Goal: Task Accomplishment & Management: Use online tool/utility

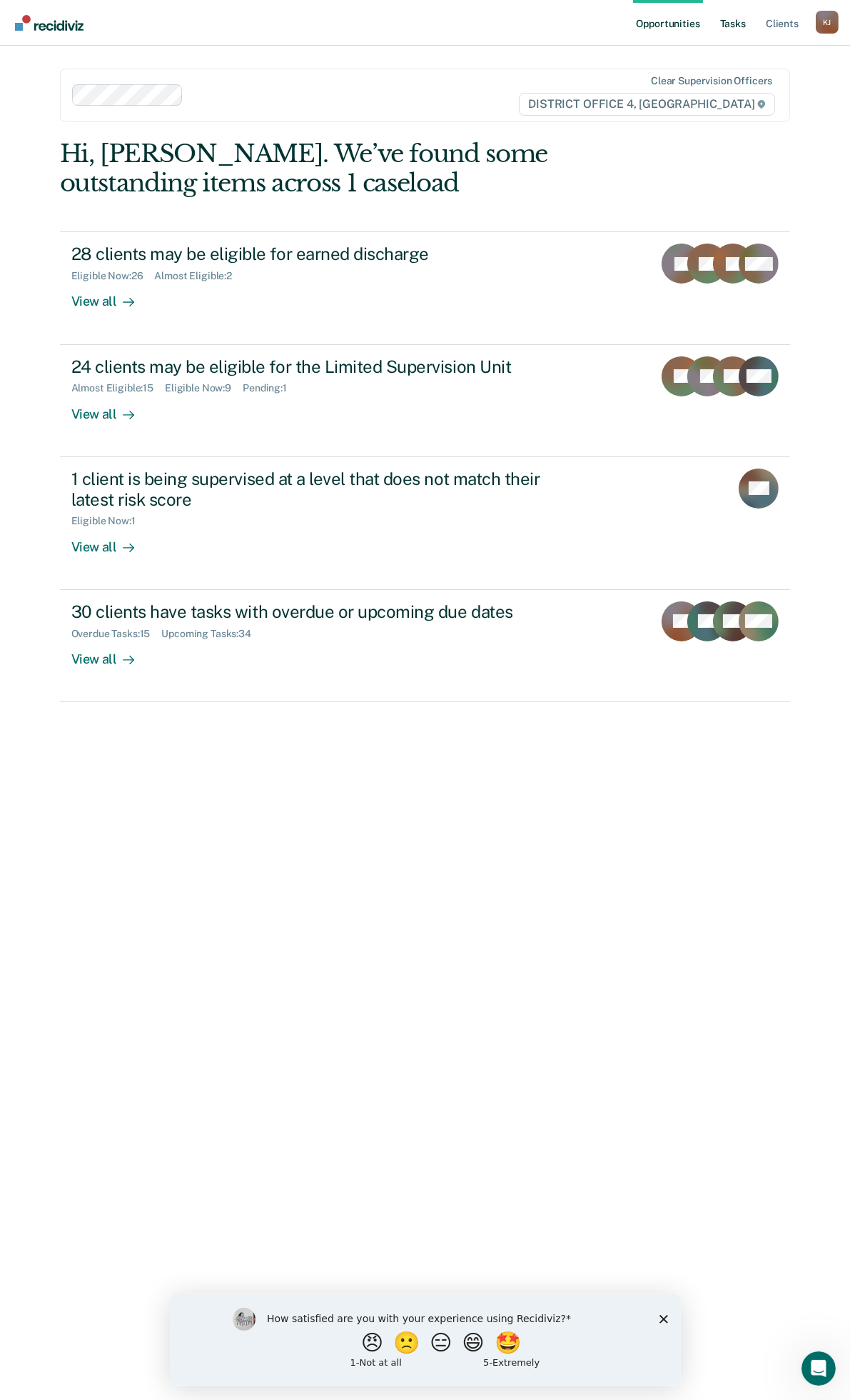
click at [729, 23] on link "Tasks" at bounding box center [733, 23] width 31 height 46
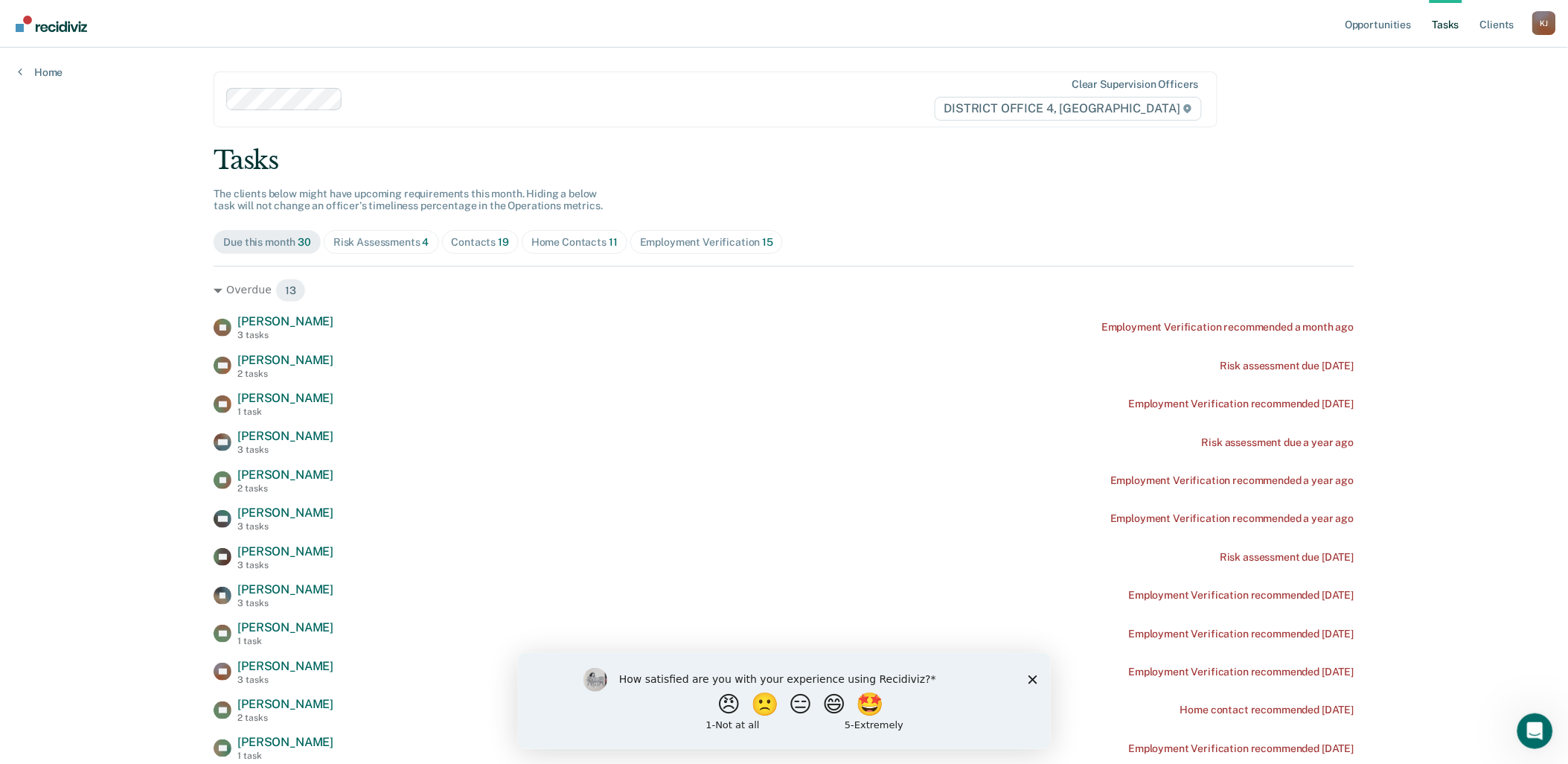
click at [76, 25] on img "Go to Recidiviz Home" at bounding box center [51, 24] width 71 height 17
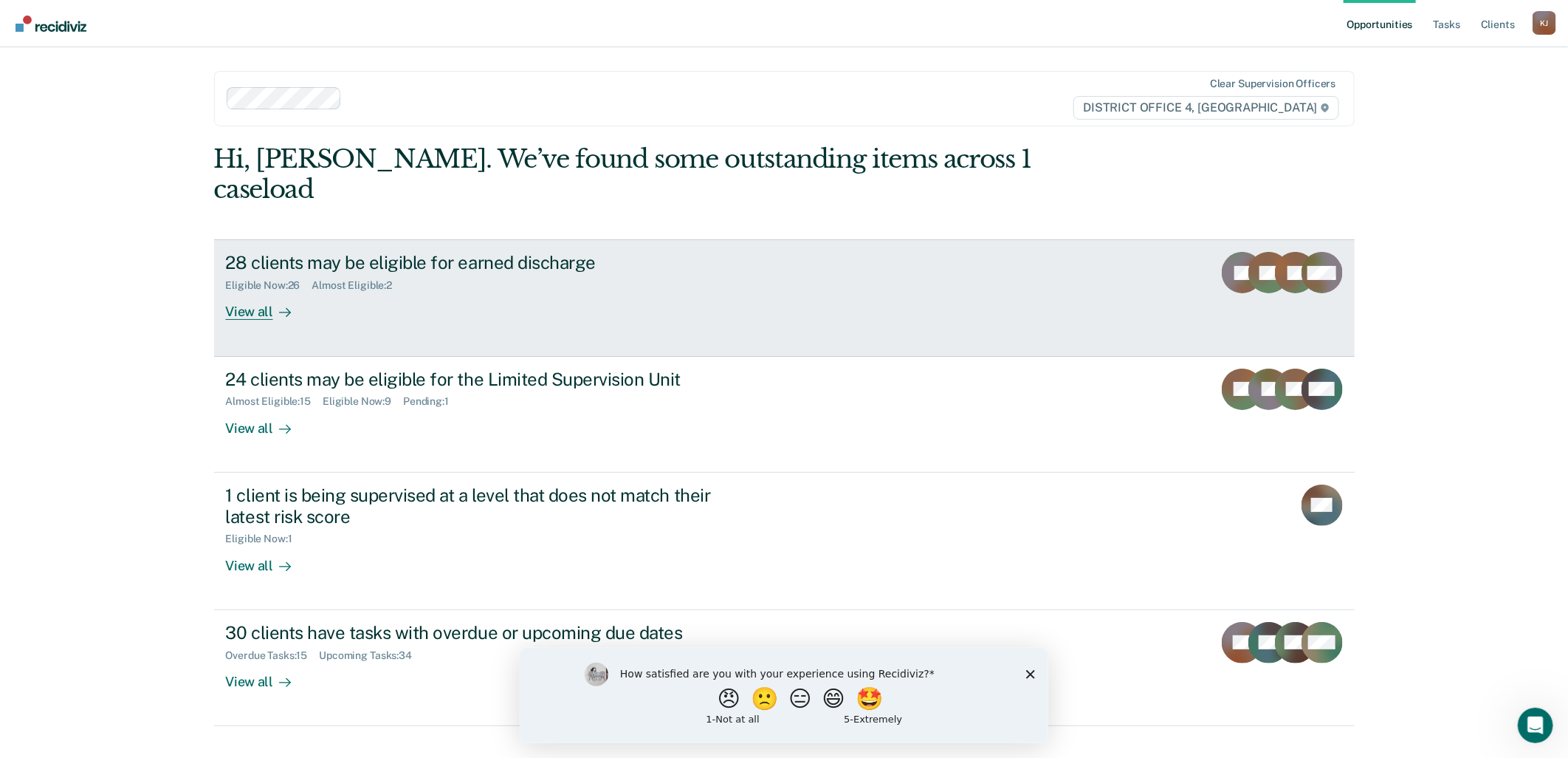
click at [651, 274] on div "Eligible Now : 26 Almost Eligible : 2" at bounding box center [484, 282] width 518 height 18
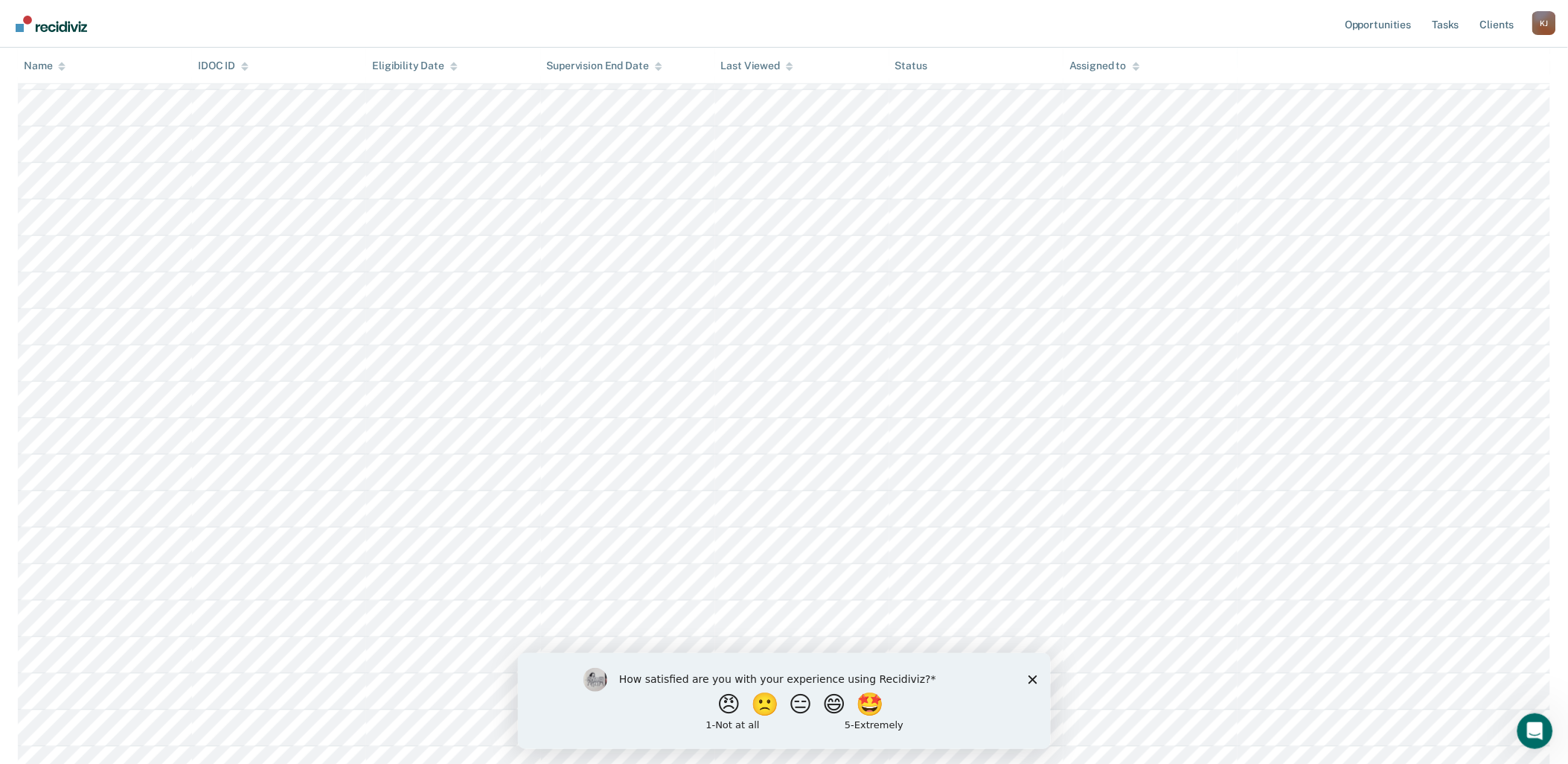
scroll to position [83, 0]
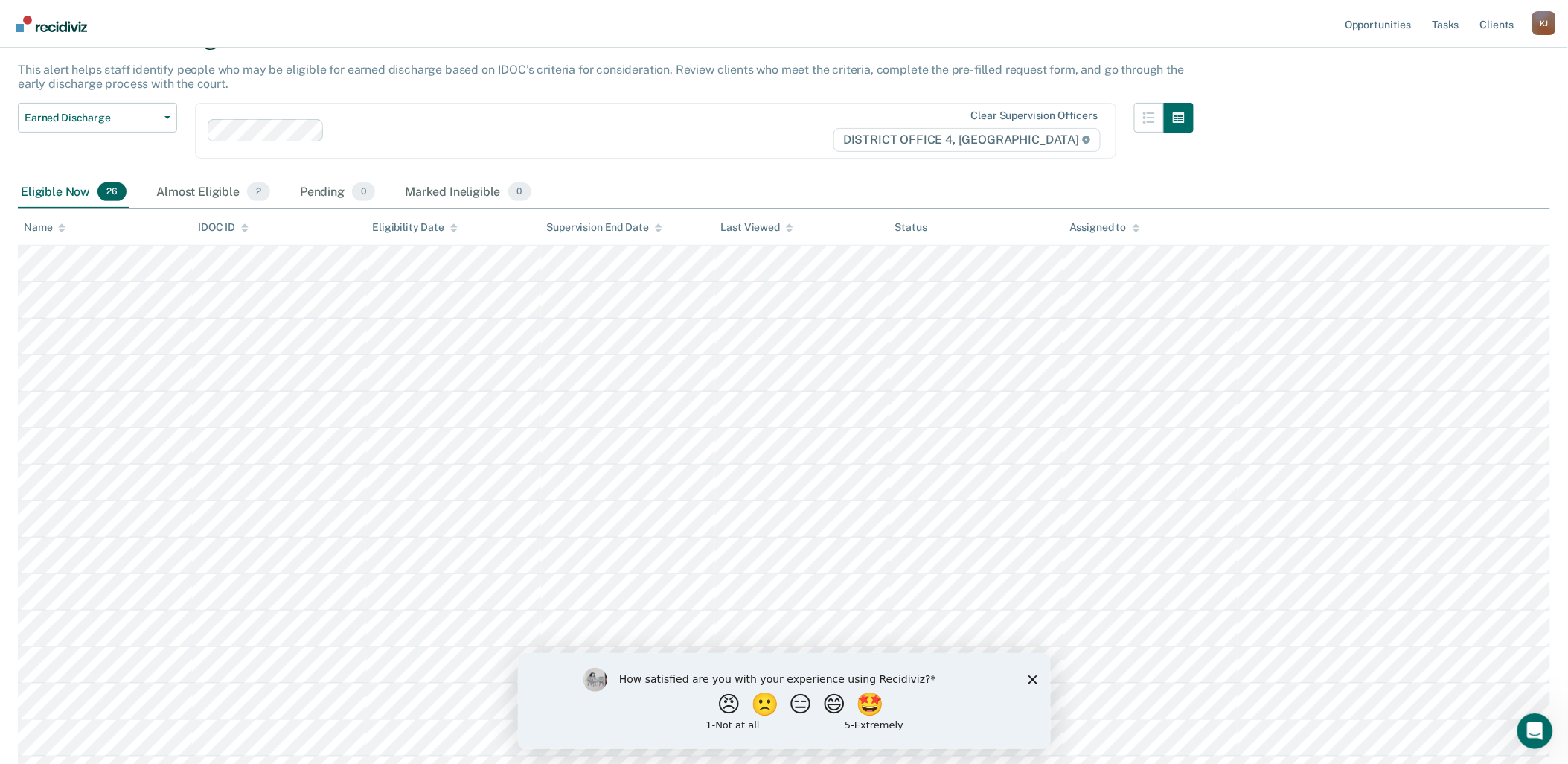
click at [76, 16] on img "Go to Recidiviz Home" at bounding box center [51, 24] width 71 height 17
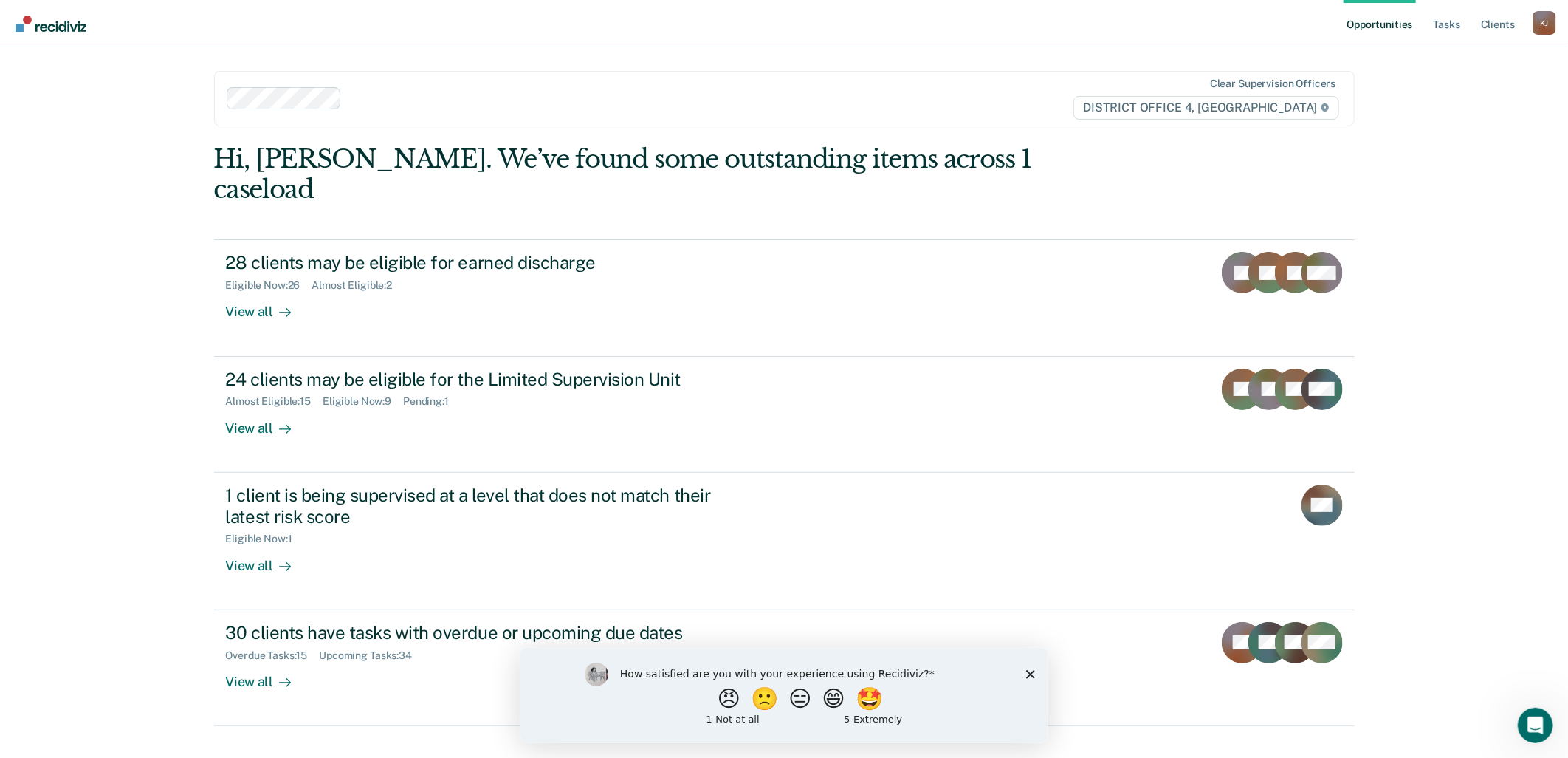
click at [879, 671] on polygon "Close survey" at bounding box center [1030, 673] width 9 height 9
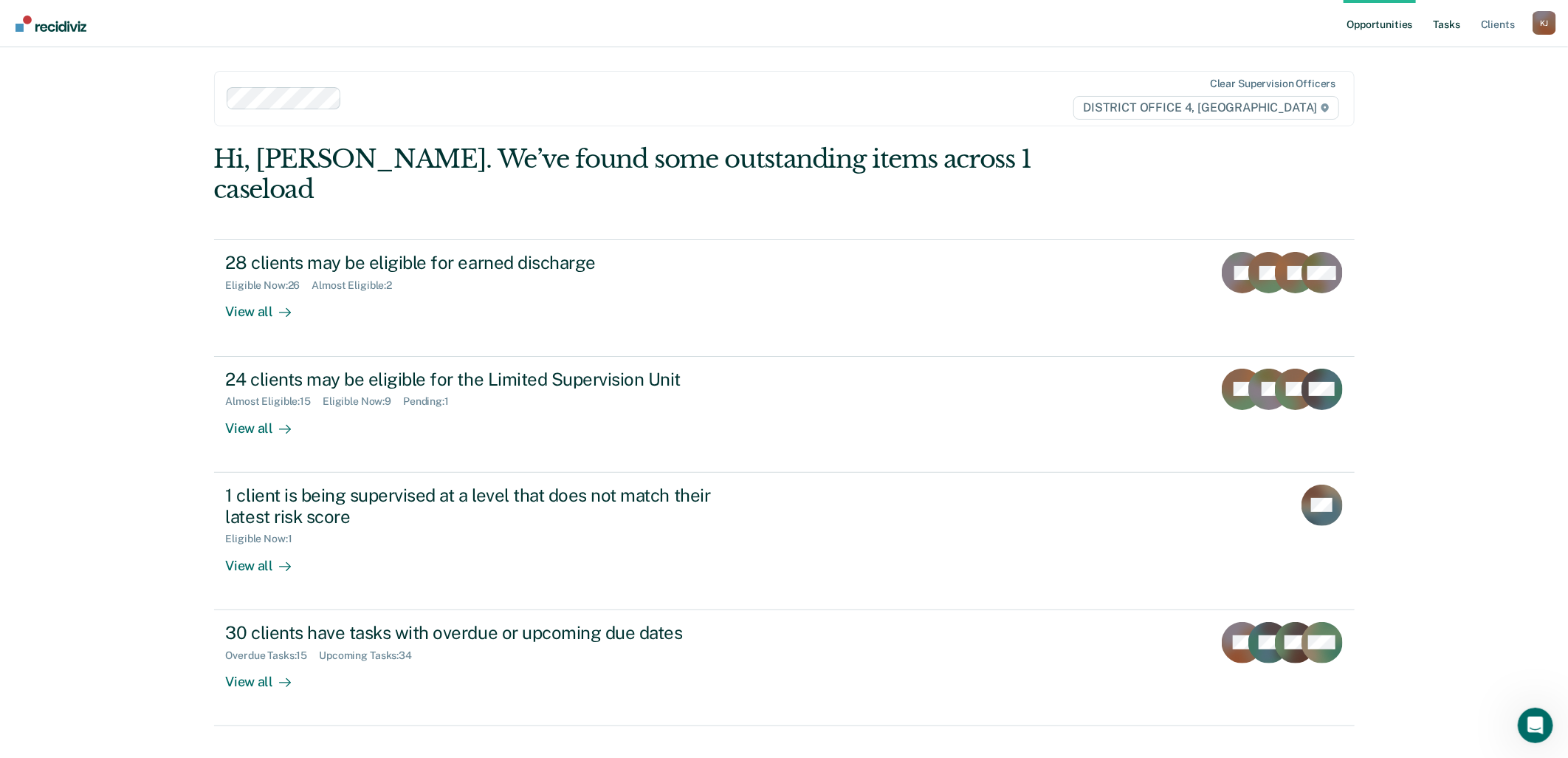
click at [879, 27] on link "Tasks" at bounding box center [1446, 24] width 32 height 47
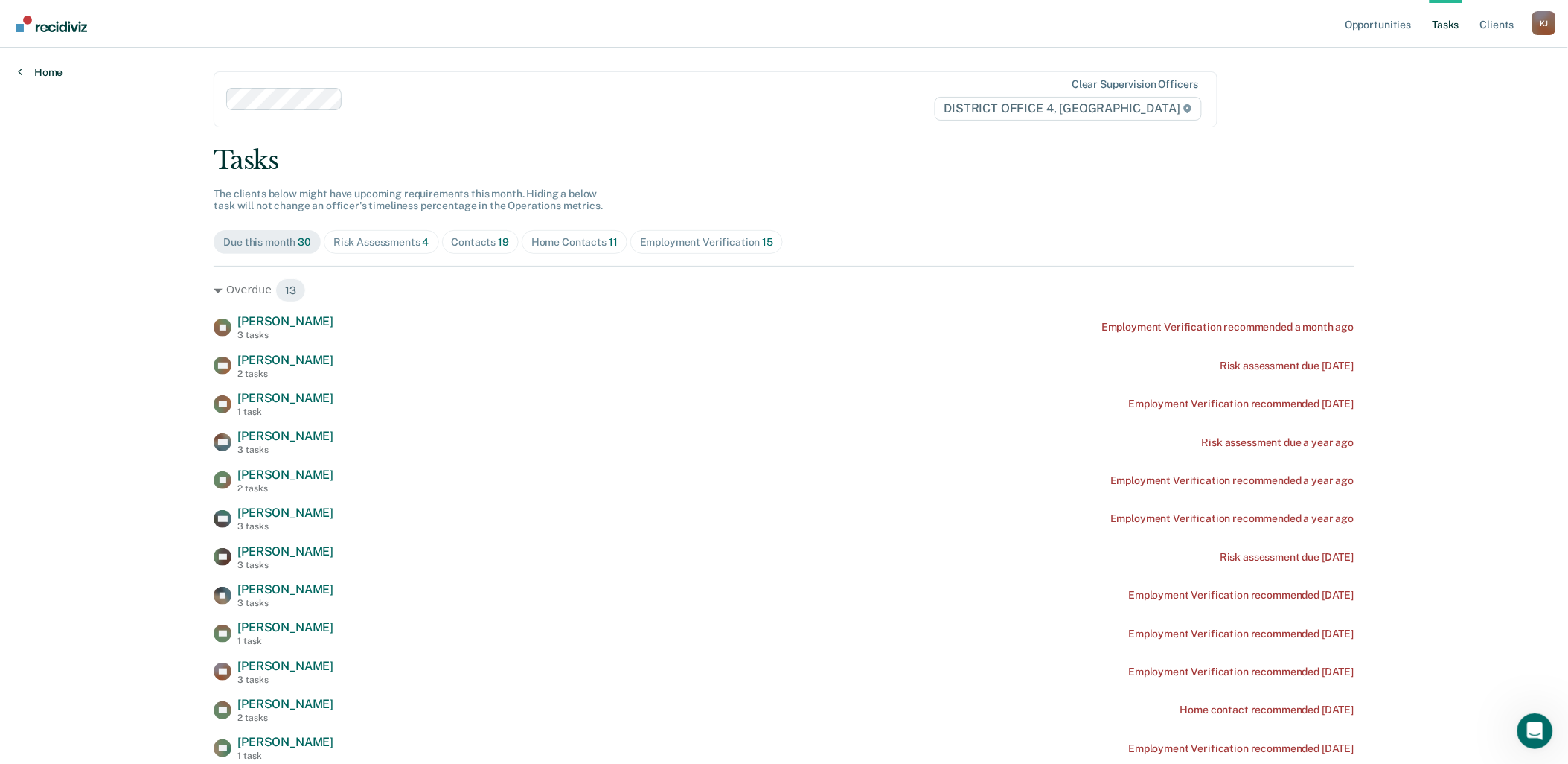
click at [45, 76] on link "Home" at bounding box center [40, 72] width 45 height 13
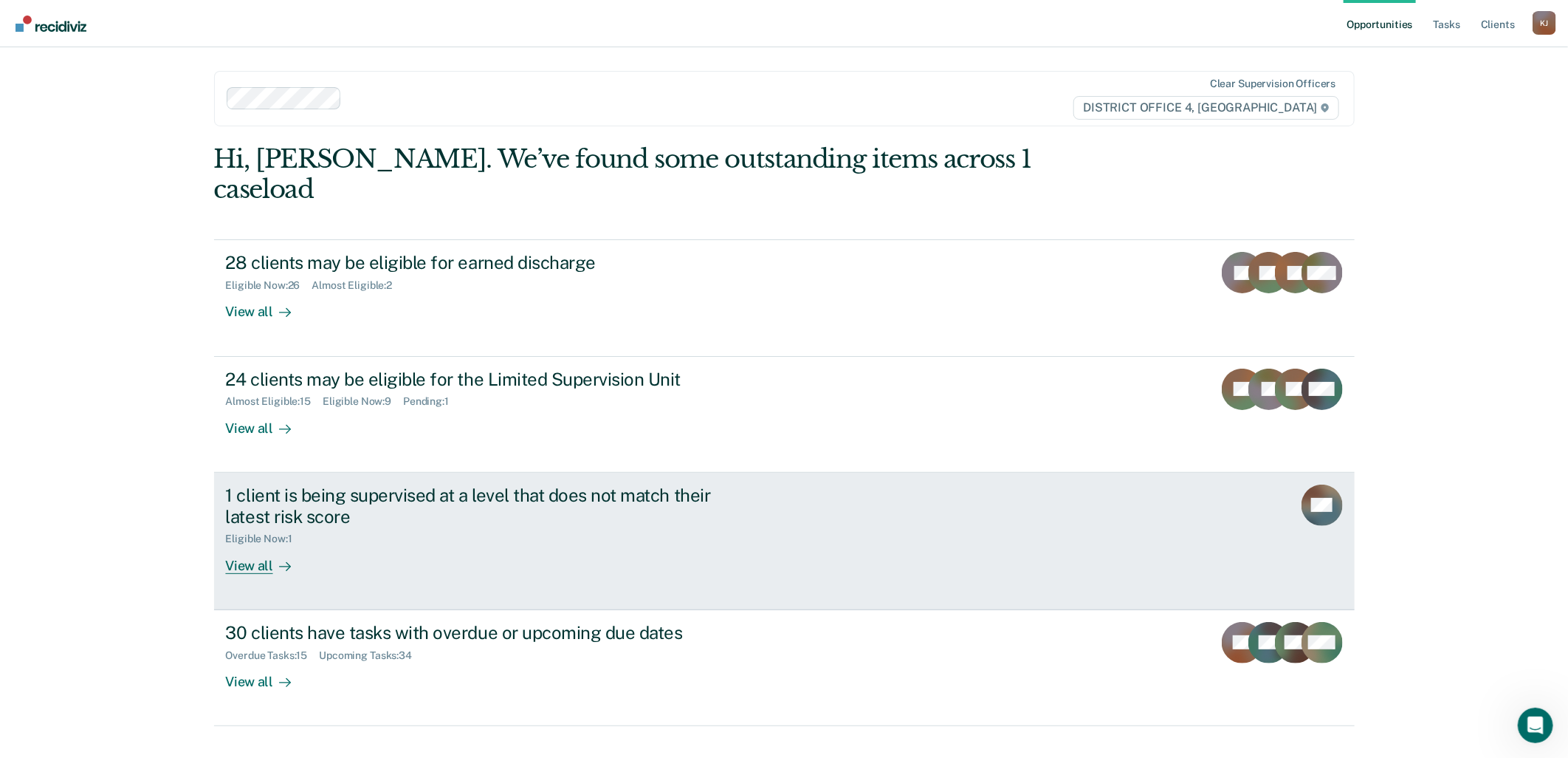
click at [576, 484] on div "1 client is being supervised at a level that does not match their latest risk s…" at bounding box center [484, 505] width 518 height 43
